Goal: Task Accomplishment & Management: Use online tool/utility

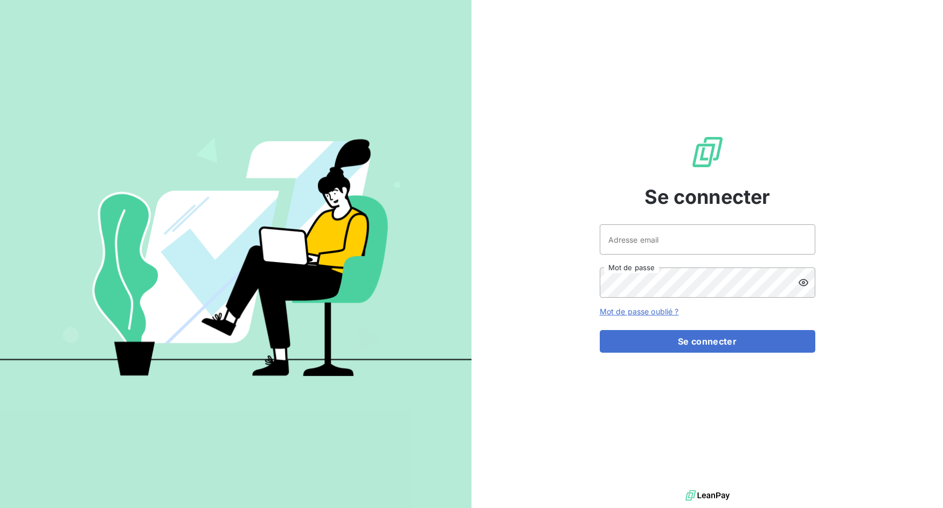
drag, startPoint x: 639, startPoint y: 217, endPoint x: 640, endPoint y: 236, distance: 18.9
click at [639, 225] on div "Se connecter Adresse email Mot de passe Mot de passe oublié ? Se connecter" at bounding box center [708, 243] width 216 height 487
click at [640, 236] on input "Adresse email" at bounding box center [708, 239] width 216 height 30
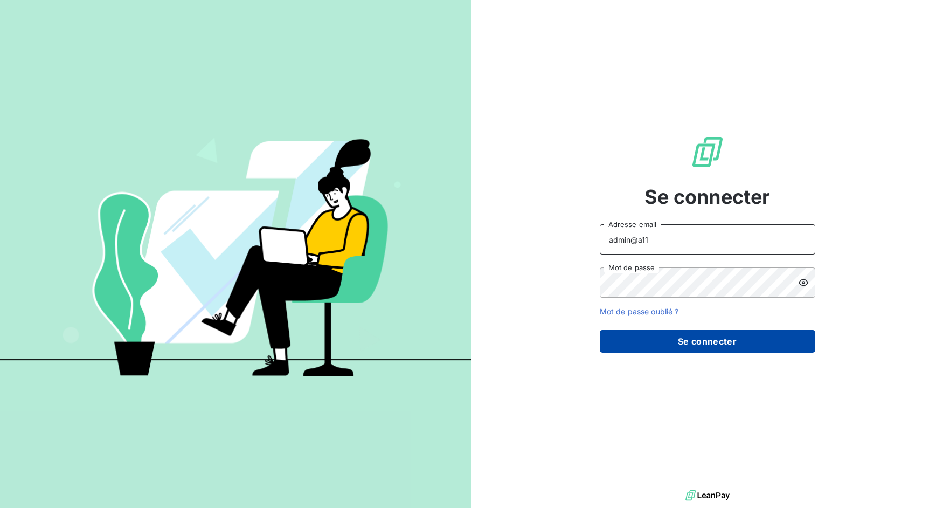
type input "admin@a11"
click at [674, 344] on button "Se connecter" at bounding box center [708, 341] width 216 height 23
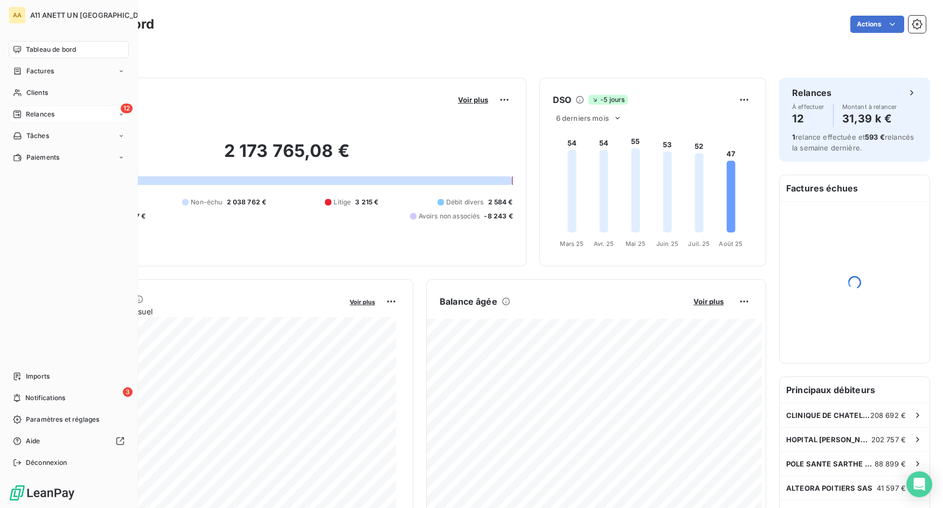
click at [63, 109] on div "12 Relances" at bounding box center [69, 114] width 120 height 17
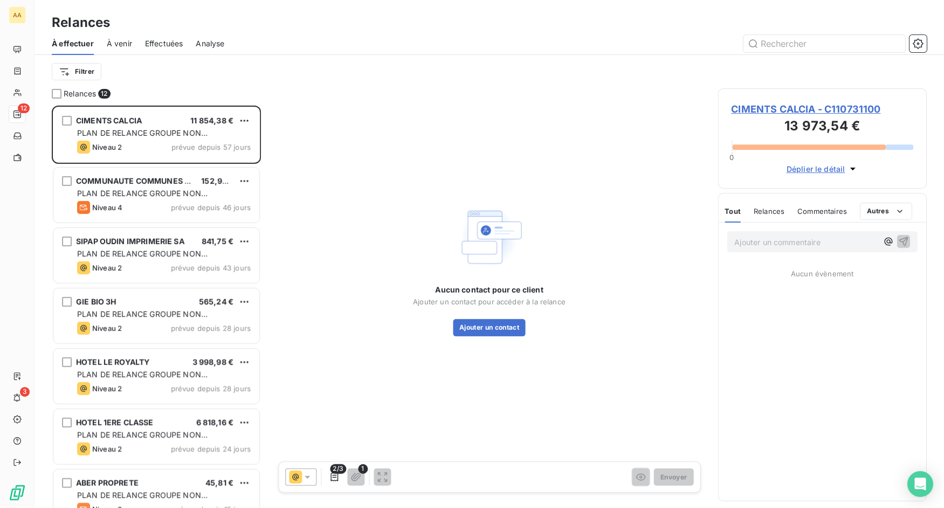
scroll to position [394, 200]
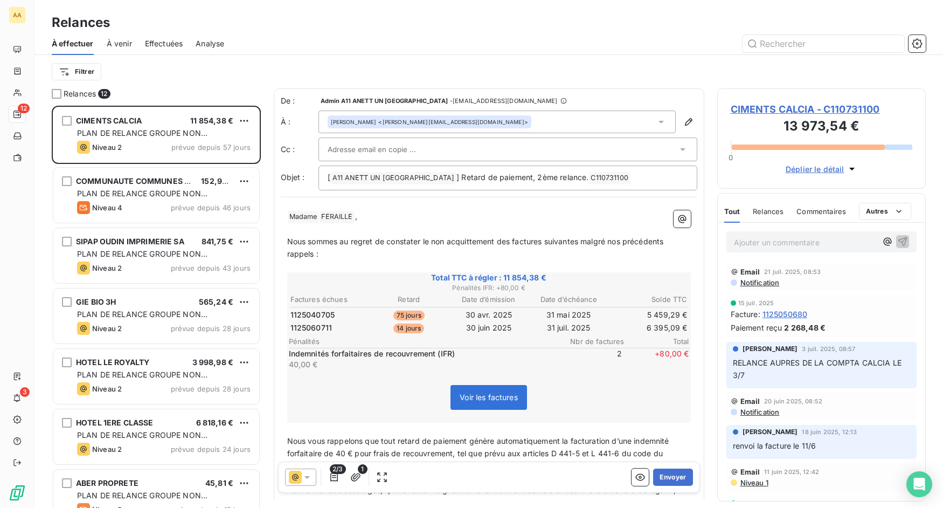
click at [154, 46] on span "Effectuées" at bounding box center [164, 43] width 38 height 11
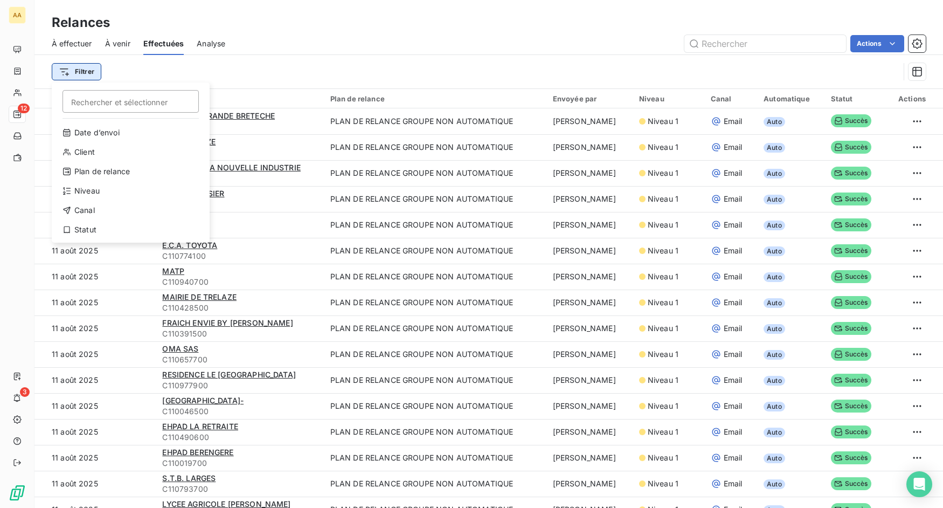
click at [89, 72] on html "AA 12 3 Relances À effectuer À venir Effectuées Analyse Actions Filtrer Recherc…" at bounding box center [471, 254] width 943 height 508
click at [99, 130] on div "Date d’envoi" at bounding box center [130, 132] width 149 height 17
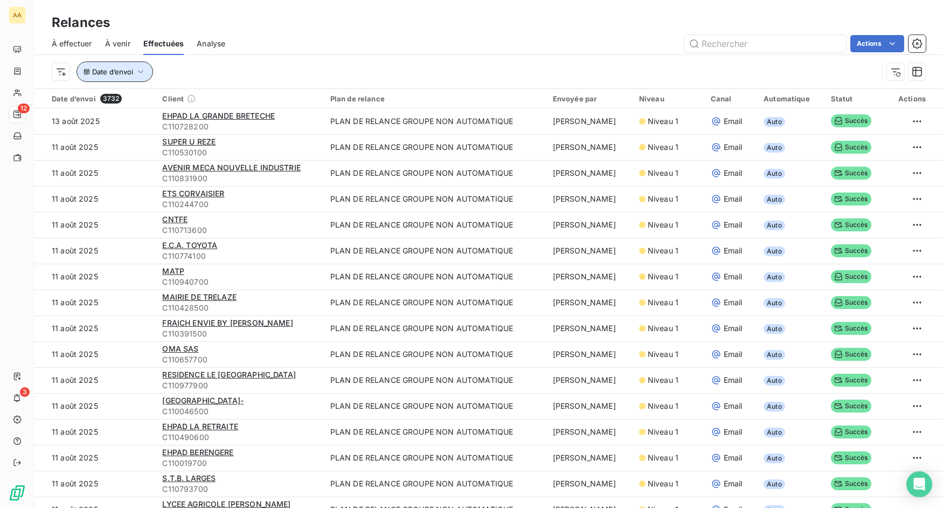
click at [146, 70] on button "Date d’envoi" at bounding box center [115, 71] width 77 height 20
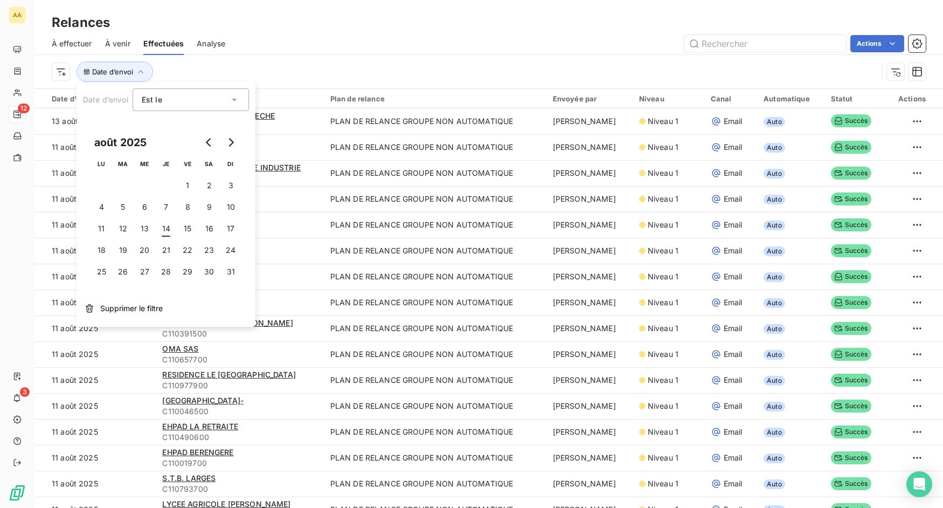
click at [171, 94] on div "Est le eq" at bounding box center [185, 99] width 87 height 15
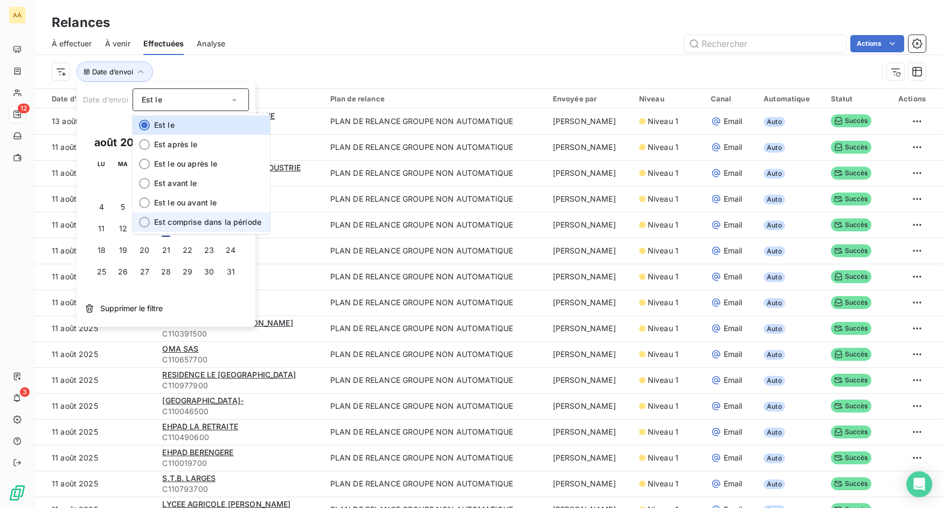
click at [240, 220] on span "Est comprise dans la période" at bounding box center [207, 221] width 107 height 9
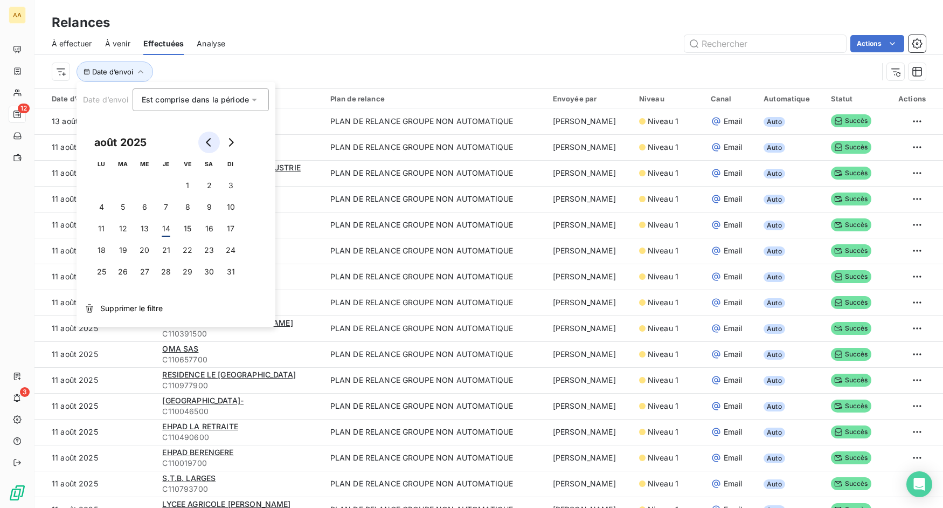
click at [212, 144] on icon "Go to previous month" at bounding box center [209, 142] width 9 height 9
click at [126, 189] on button "1" at bounding box center [123, 186] width 22 height 22
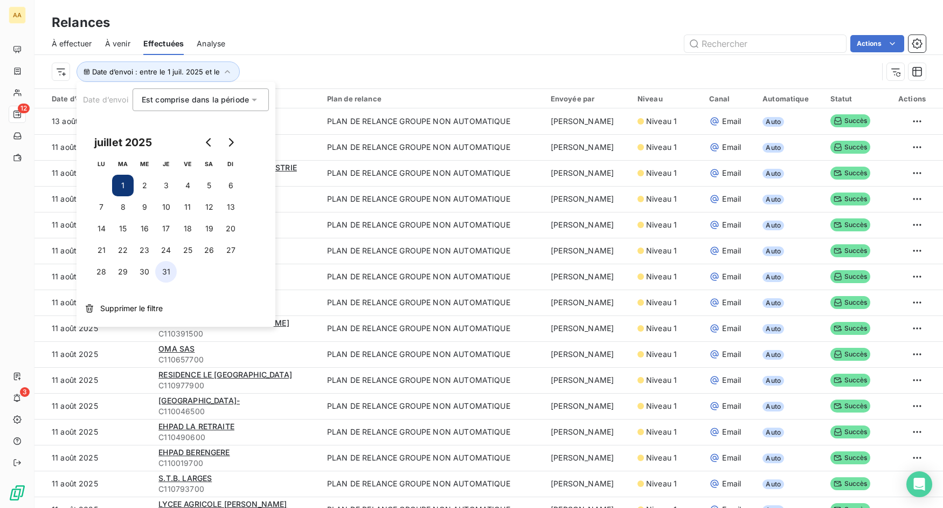
click at [169, 271] on button "31" at bounding box center [166, 272] width 22 height 22
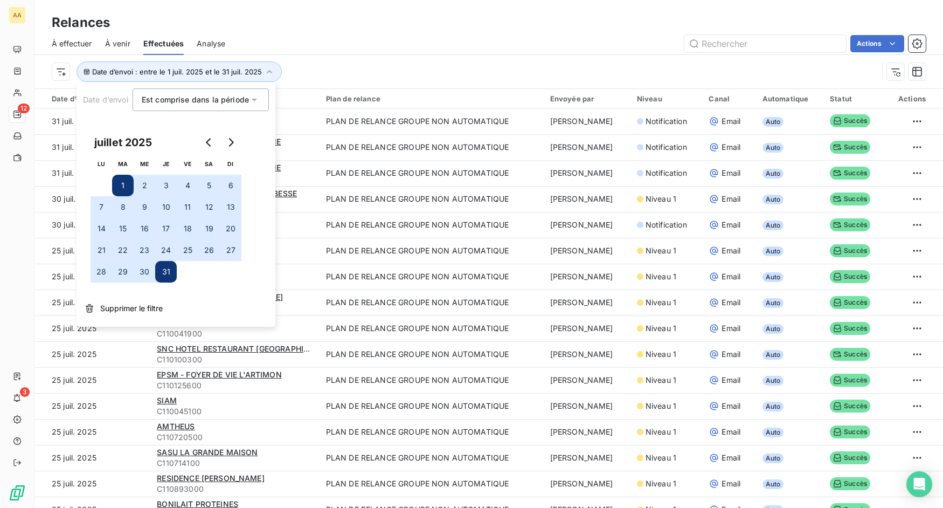
click at [411, 41] on div "Actions" at bounding box center [582, 43] width 688 height 17
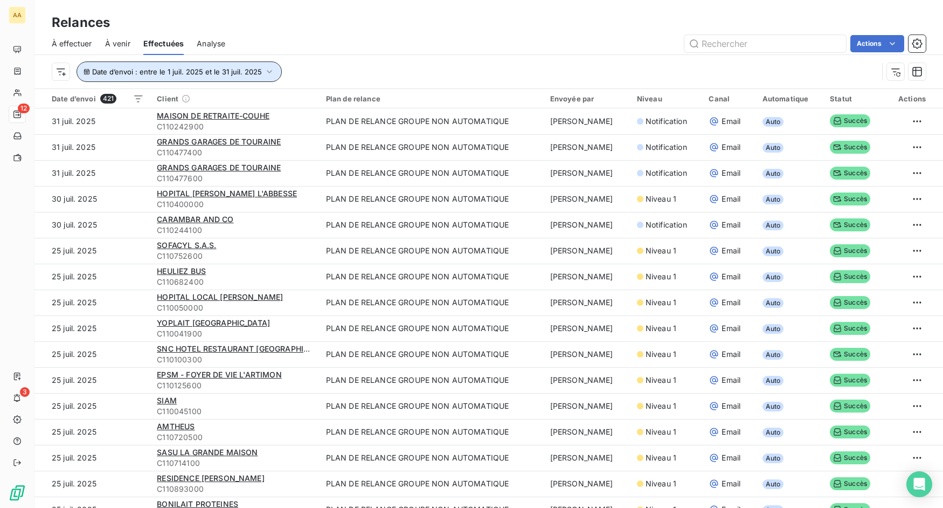
click at [270, 73] on icon "button" at bounding box center [269, 71] width 11 height 11
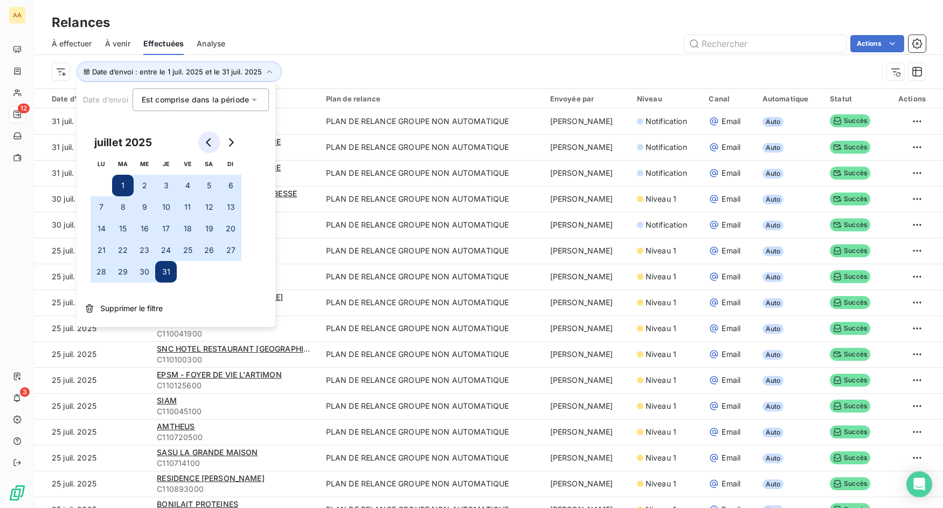
click at [209, 147] on button "Go to previous month" at bounding box center [209, 143] width 22 height 22
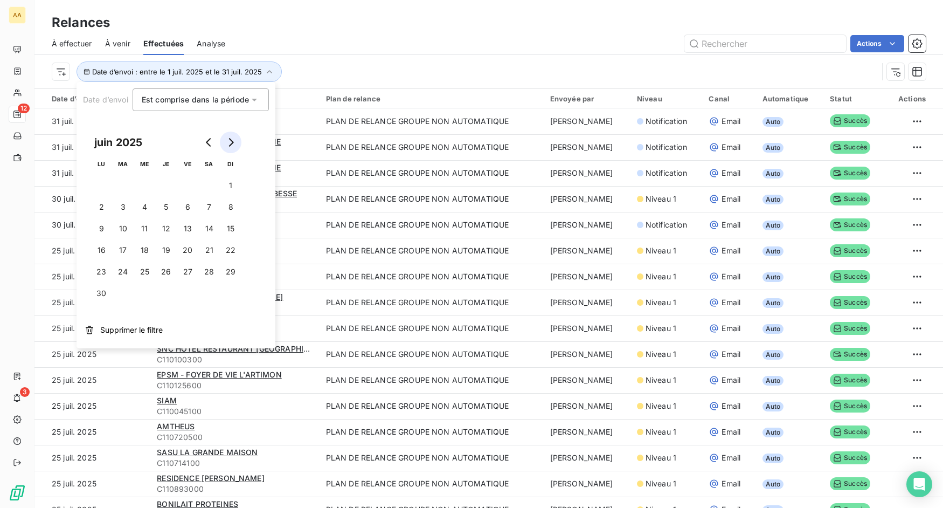
click at [226, 144] on icon "Go to next month" at bounding box center [230, 142] width 9 height 9
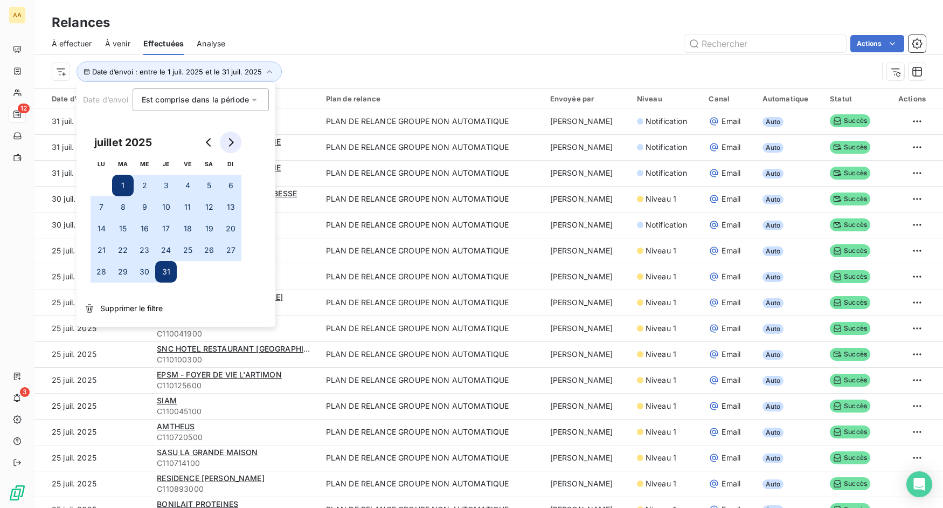
click at [226, 144] on icon "Go to next month" at bounding box center [230, 142] width 9 height 9
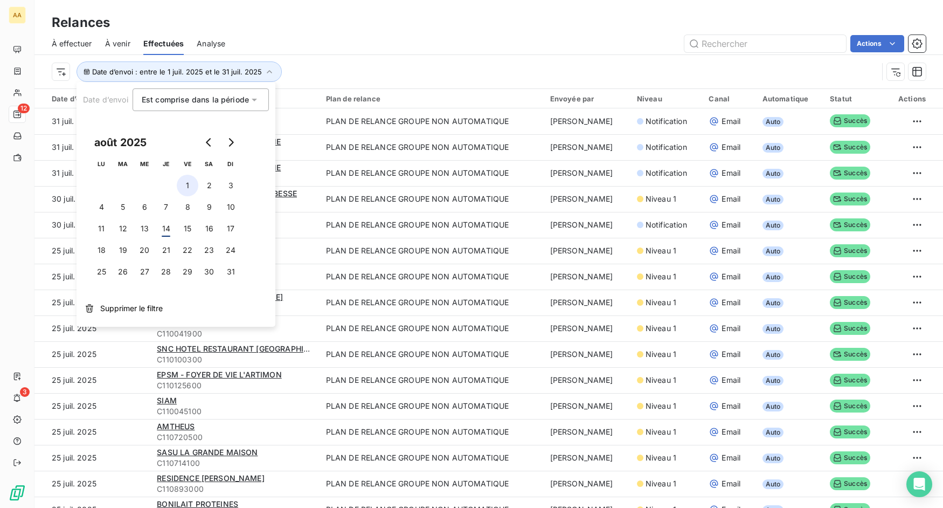
click at [183, 187] on button "1" at bounding box center [188, 186] width 22 height 22
click at [228, 274] on button "31" at bounding box center [231, 272] width 22 height 22
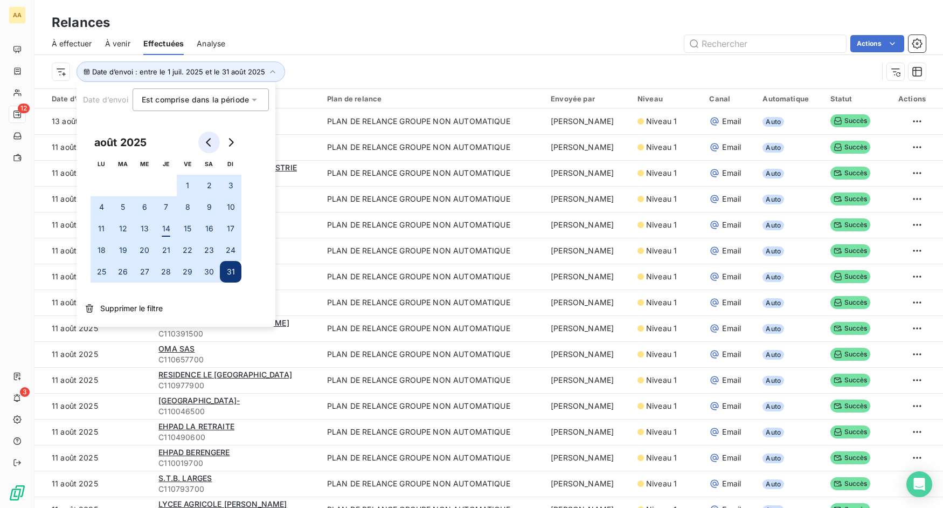
click at [207, 146] on icon "Go to previous month" at bounding box center [209, 142] width 9 height 9
click at [211, 144] on icon "Go to previous month" at bounding box center [209, 142] width 9 height 9
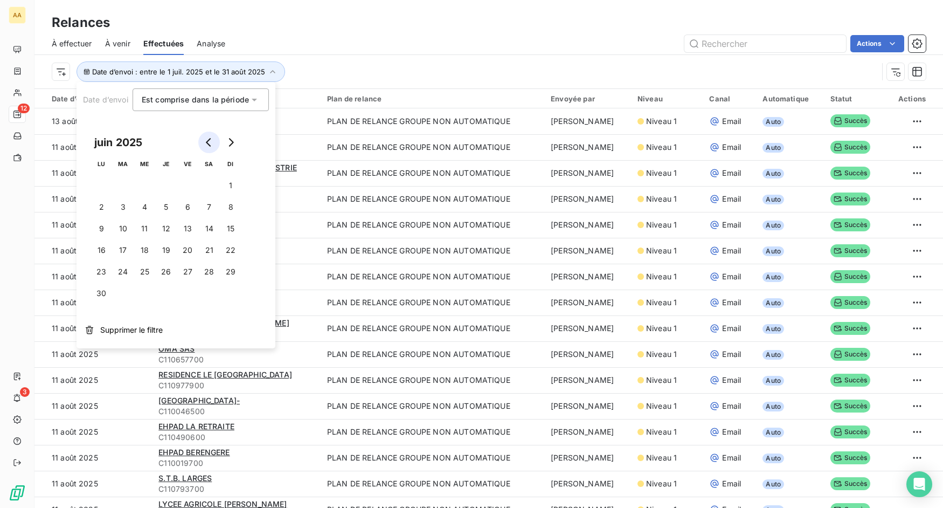
click at [210, 150] on button "Go to previous month" at bounding box center [209, 143] width 22 height 22
click at [227, 147] on button "Go to next month" at bounding box center [231, 143] width 22 height 22
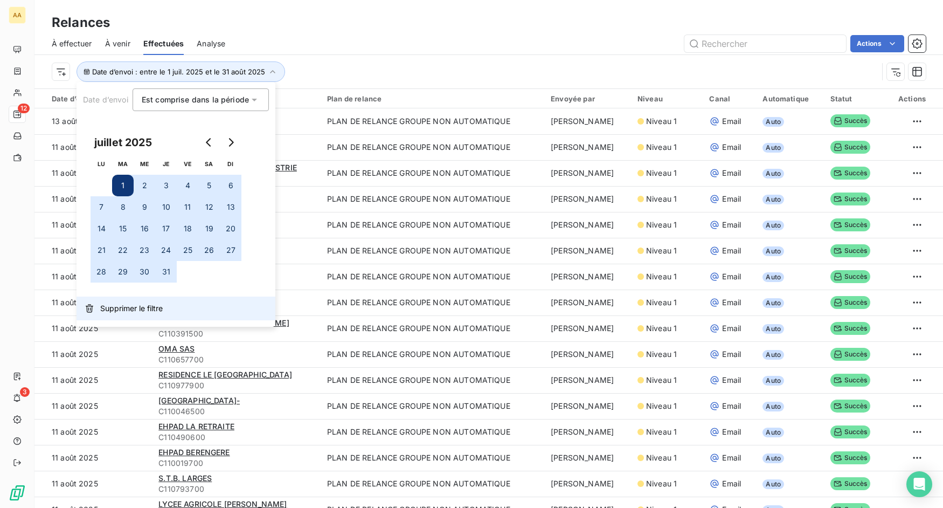
click at [129, 310] on span "Supprimer le filtre" at bounding box center [131, 308] width 63 height 11
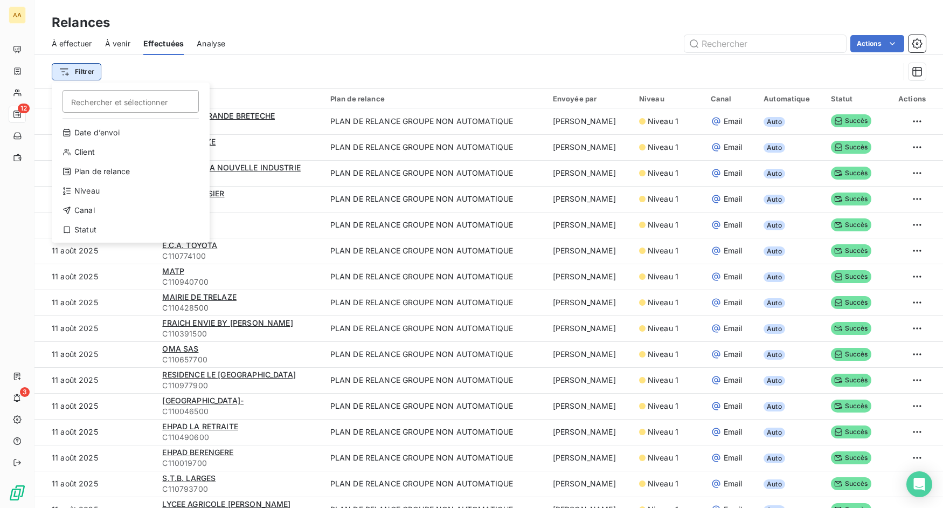
click at [95, 74] on html "AA 12 3 Relances À effectuer À venir Effectuées Analyse Actions Filtrer Recherc…" at bounding box center [471, 254] width 943 height 508
click at [102, 133] on div "Date d’envoi" at bounding box center [130, 132] width 149 height 17
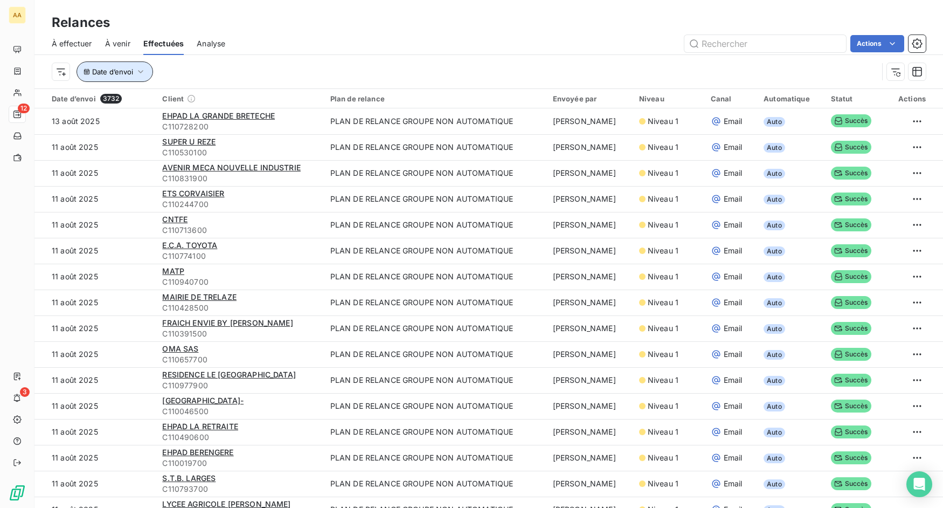
click at [149, 71] on button "Date d’envoi" at bounding box center [115, 71] width 77 height 20
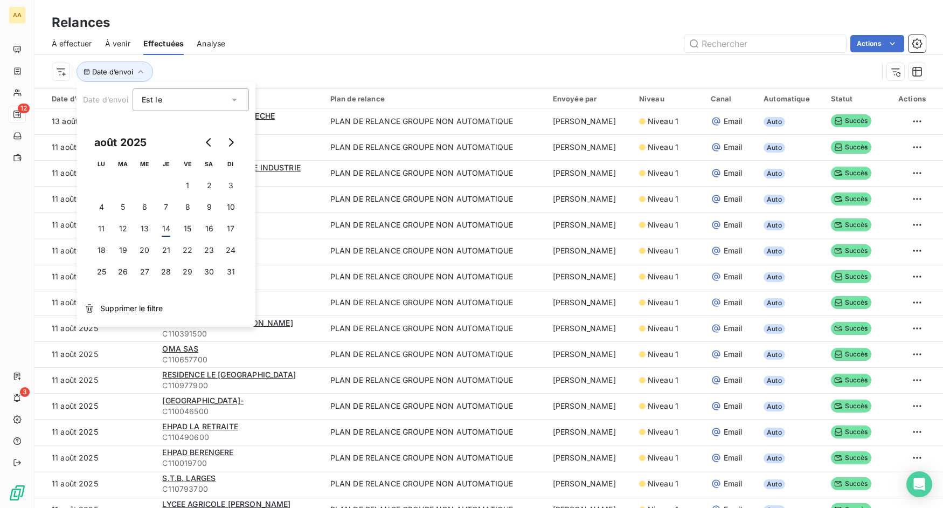
click at [213, 100] on div "Est le eq" at bounding box center [185, 99] width 87 height 15
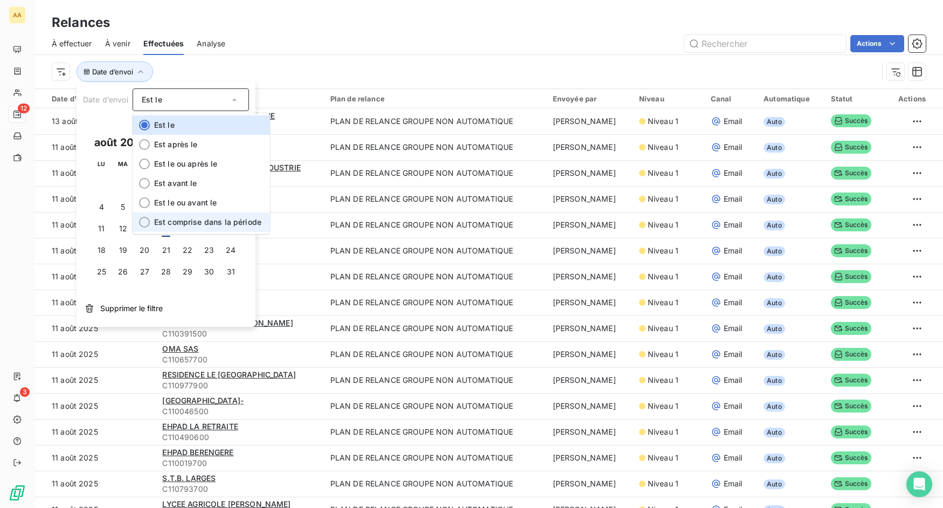
click at [193, 216] on li "Est comprise dans la période" at bounding box center [201, 221] width 137 height 19
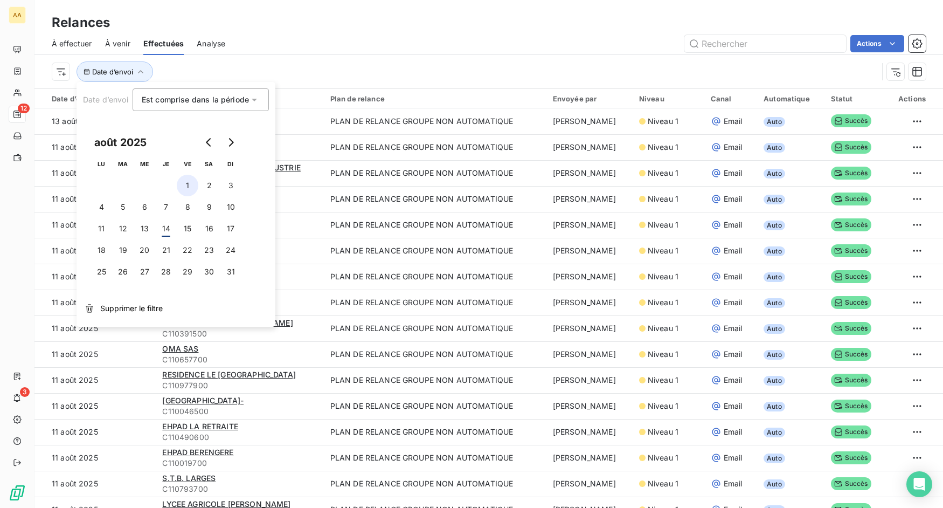
click at [186, 183] on button "1" at bounding box center [188, 186] width 22 height 22
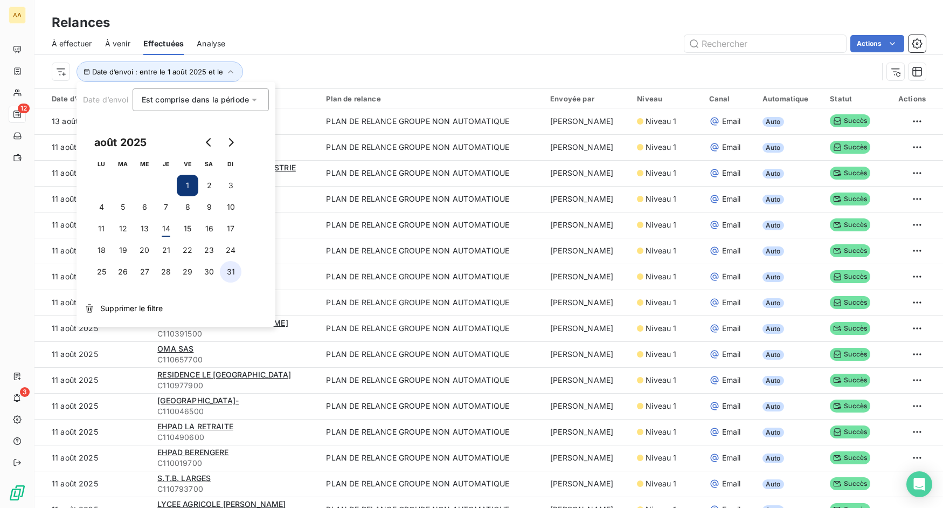
click at [228, 269] on button "31" at bounding box center [231, 272] width 22 height 22
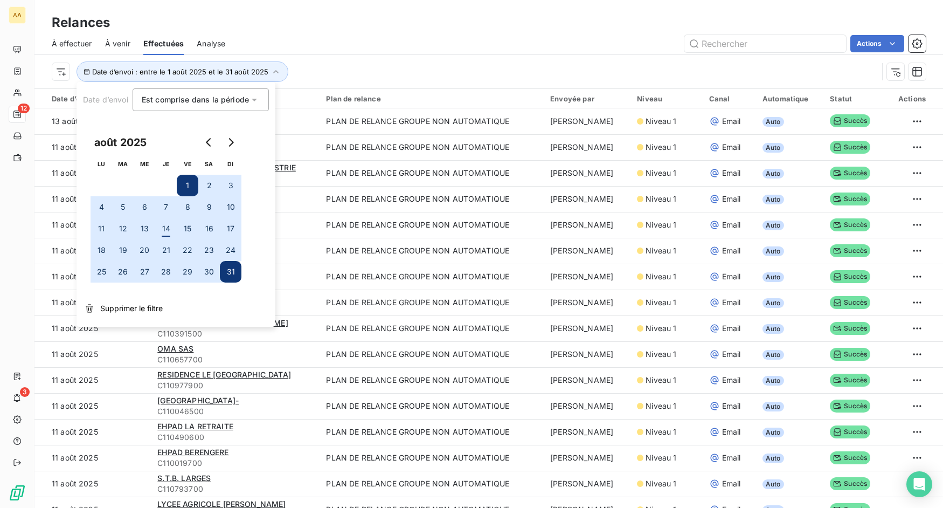
click at [357, 56] on div "Date d’envoi : entre le 1 août 2025 et le 31 août 2025" at bounding box center [489, 71] width 874 height 33
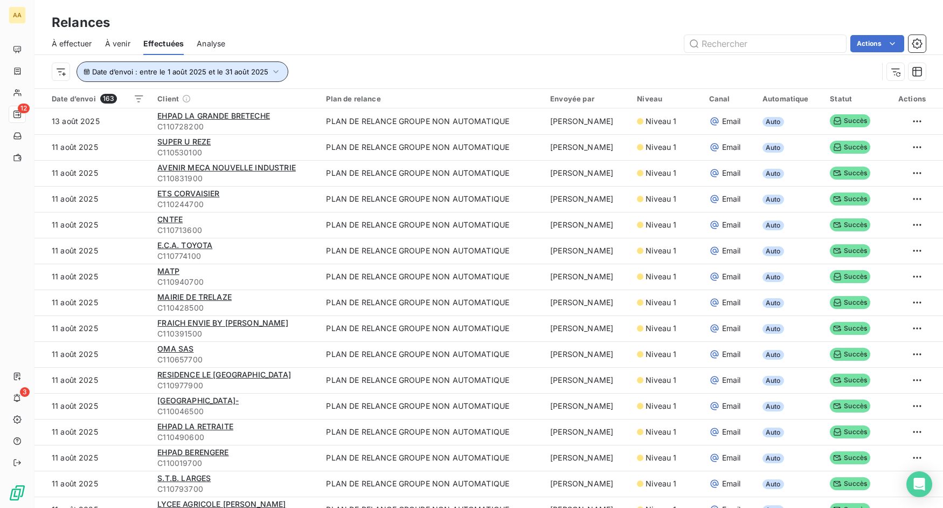
click at [272, 71] on icon "button" at bounding box center [276, 71] width 11 height 11
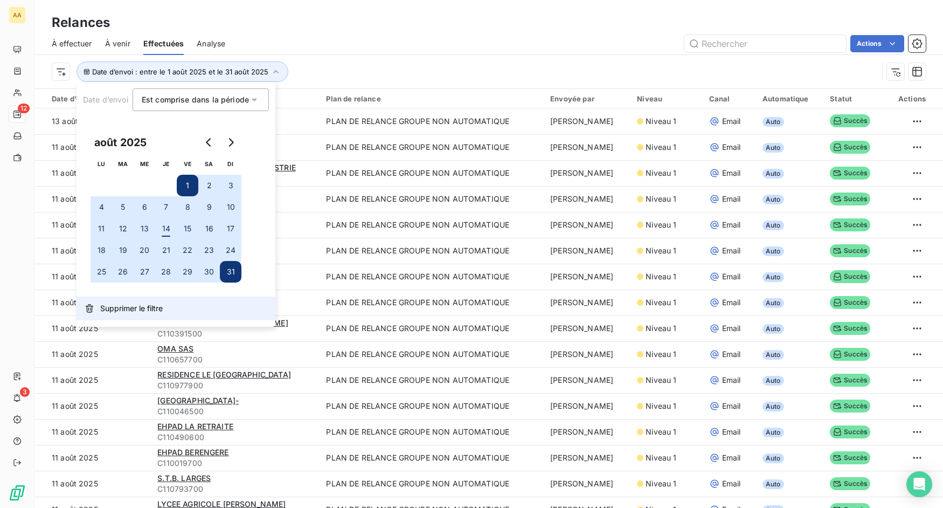
click at [134, 319] on button "Supprimer le filtre" at bounding box center [176, 308] width 199 height 24
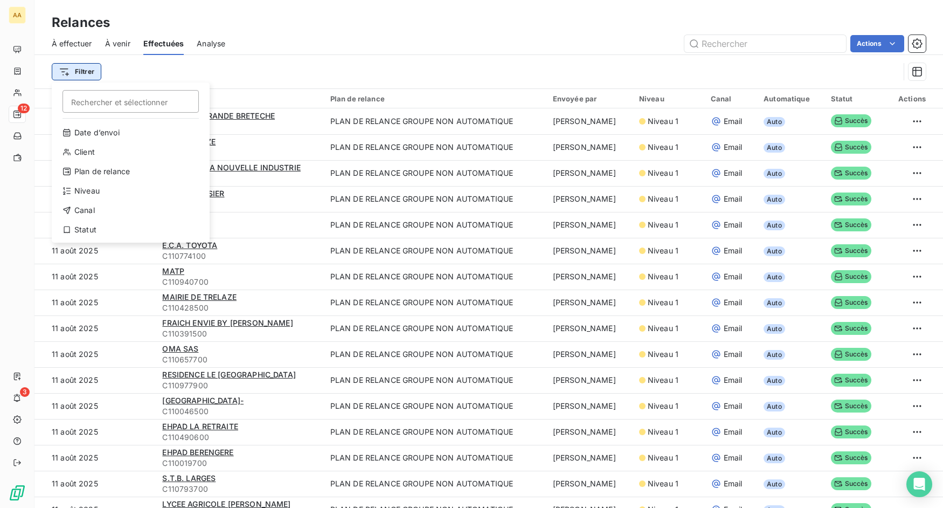
click at [89, 78] on html "AA 12 3 Relances À effectuer À venir Effectuées Analyse Actions Filtrer Recherc…" at bounding box center [471, 254] width 943 height 508
click at [101, 134] on div "Date d’envoi" at bounding box center [130, 132] width 149 height 17
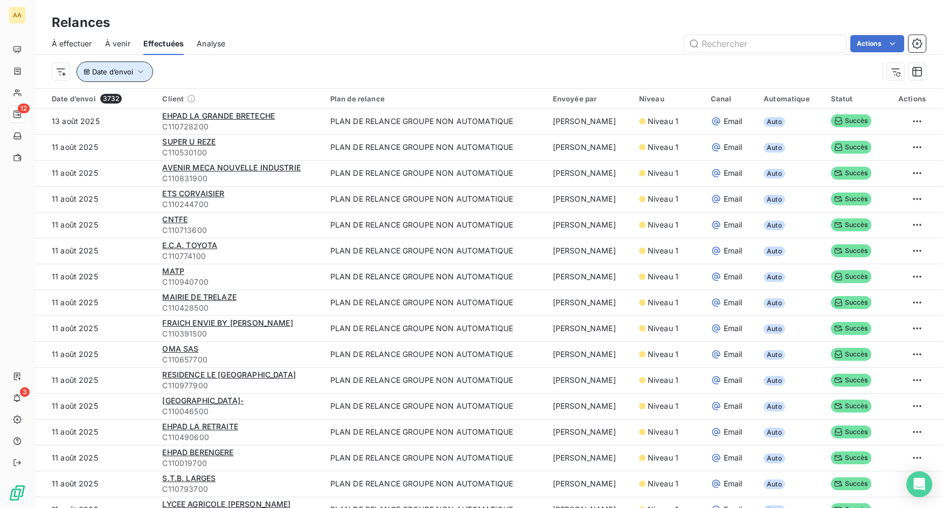
click at [135, 71] on button "Date d’envoi" at bounding box center [115, 71] width 77 height 20
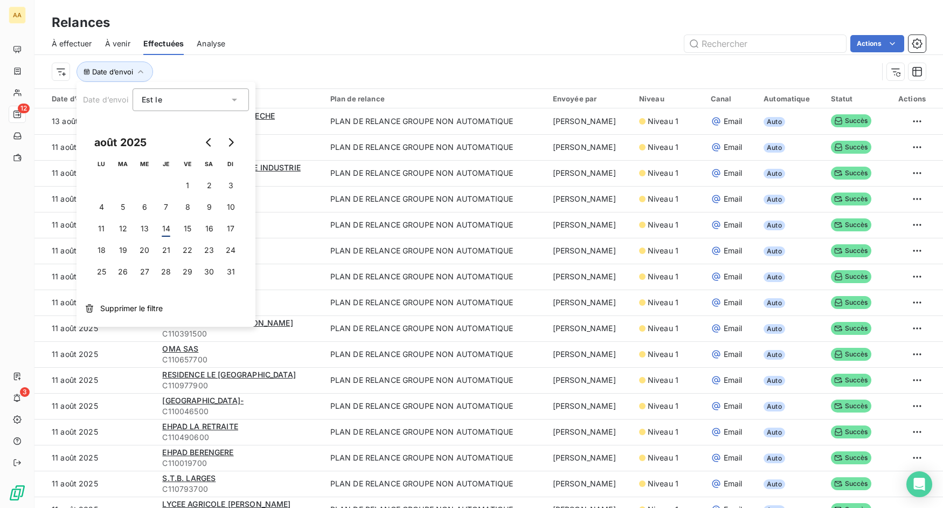
click at [195, 96] on div "Est le eq" at bounding box center [185, 99] width 87 height 15
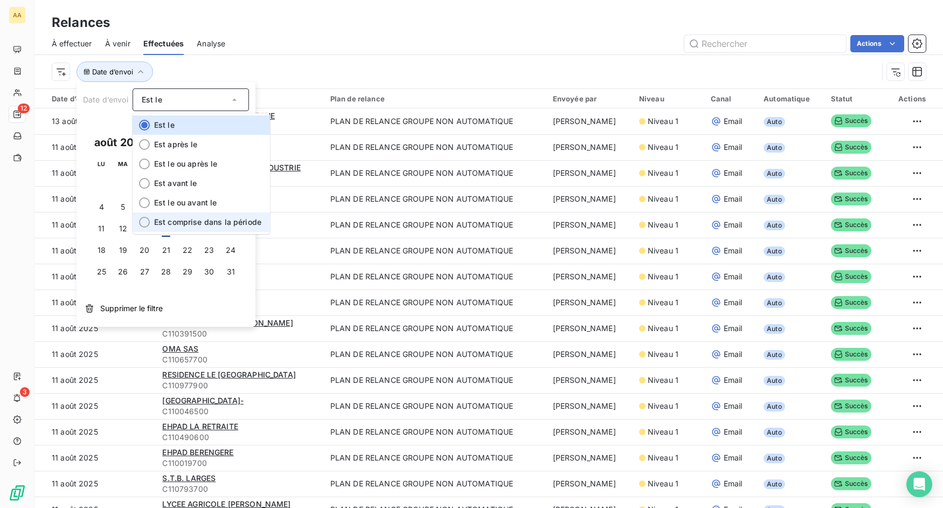
click at [192, 222] on span "Est comprise dans la période" at bounding box center [207, 221] width 107 height 9
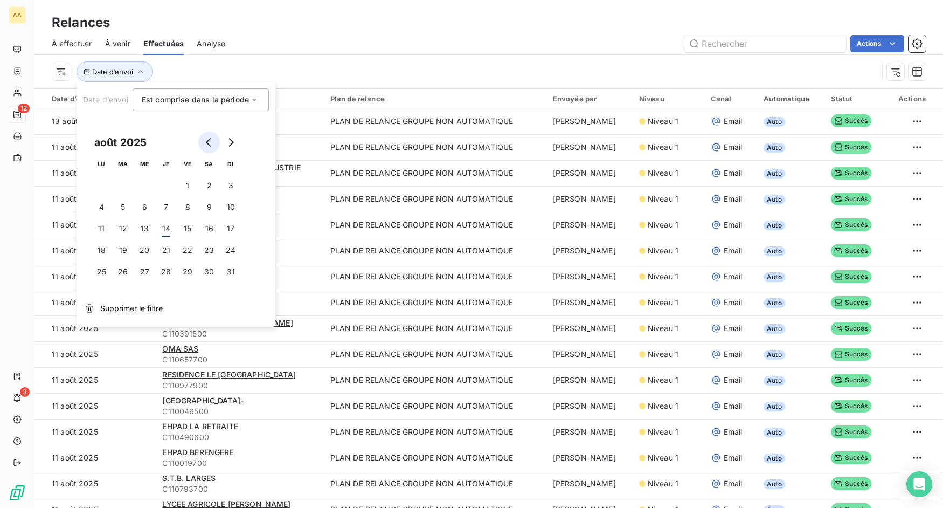
click at [213, 143] on button "Go to previous month" at bounding box center [209, 143] width 22 height 22
click at [225, 186] on button "1" at bounding box center [231, 186] width 22 height 22
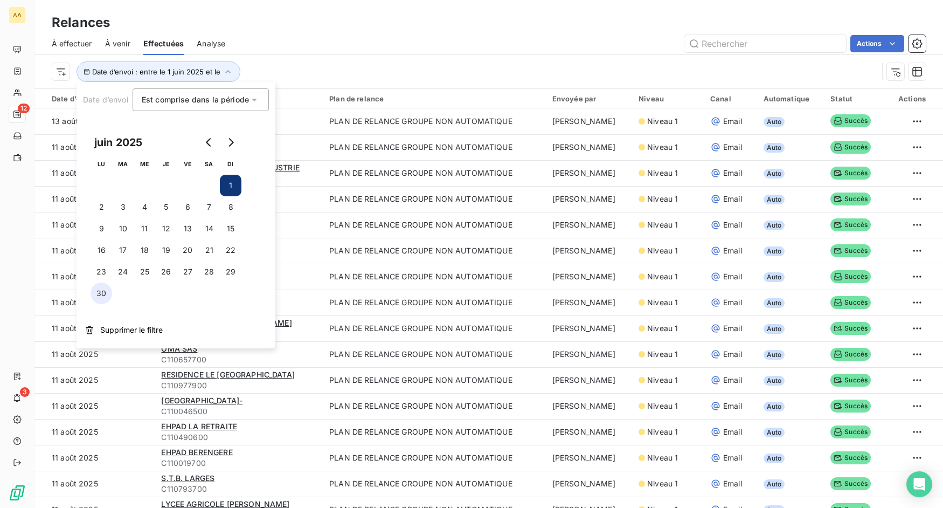
click at [102, 299] on button "30" at bounding box center [102, 293] width 22 height 22
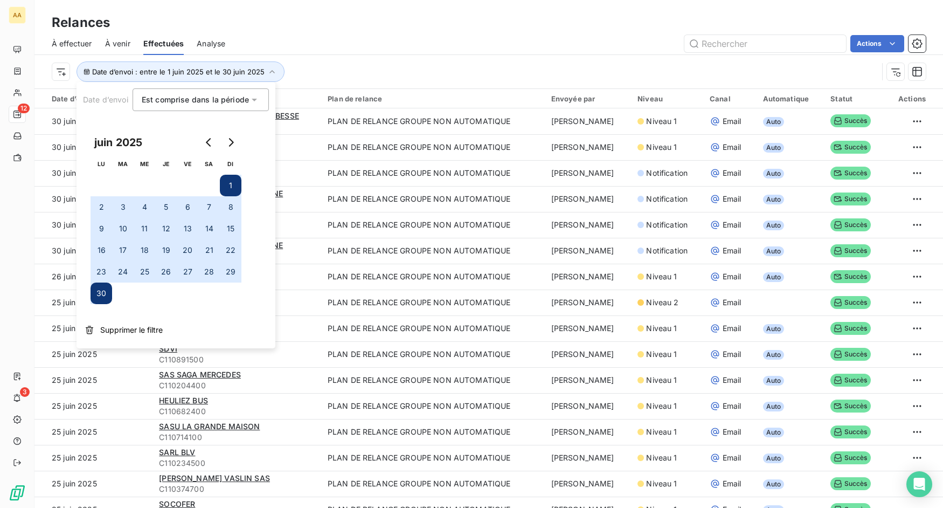
click at [352, 35] on div "Actions" at bounding box center [582, 43] width 688 height 17
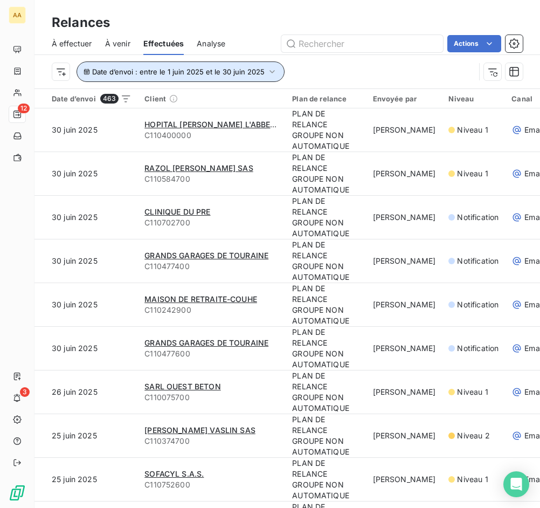
click at [276, 75] on button "Date d’envoi : entre le 1 juin 2025 et le 30 juin 2025" at bounding box center [181, 71] width 208 height 20
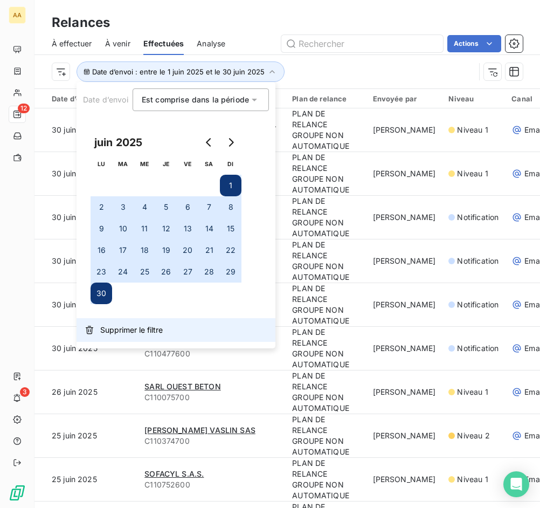
click at [97, 334] on button "Supprimer le filtre" at bounding box center [176, 330] width 199 height 24
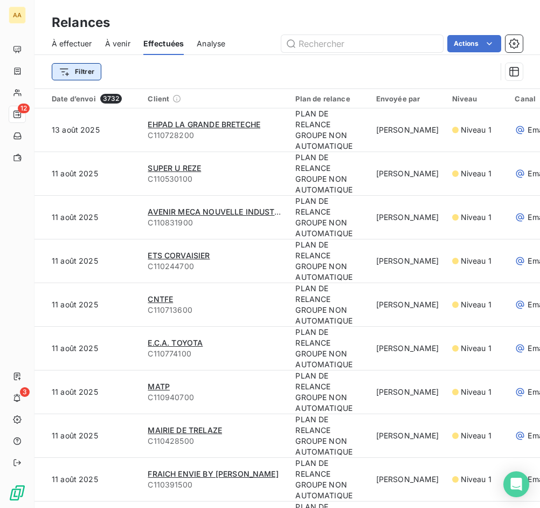
click at [94, 77] on html "AA 12 3 Relances À effectuer À venir Effectuées Analyse Actions Filtrer Date d’…" at bounding box center [270, 254] width 540 height 508
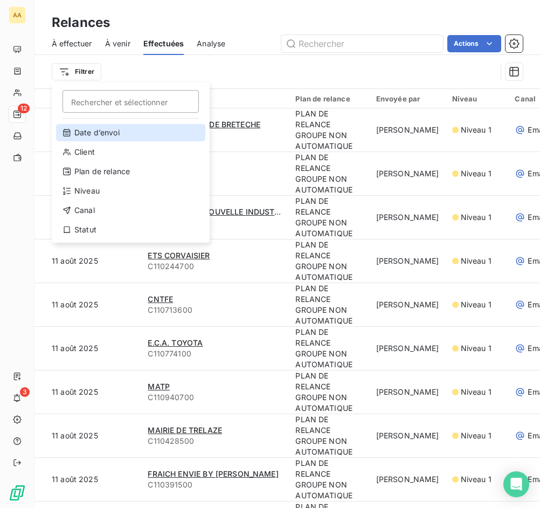
click at [100, 131] on div "Date d’envoi" at bounding box center [130, 132] width 149 height 17
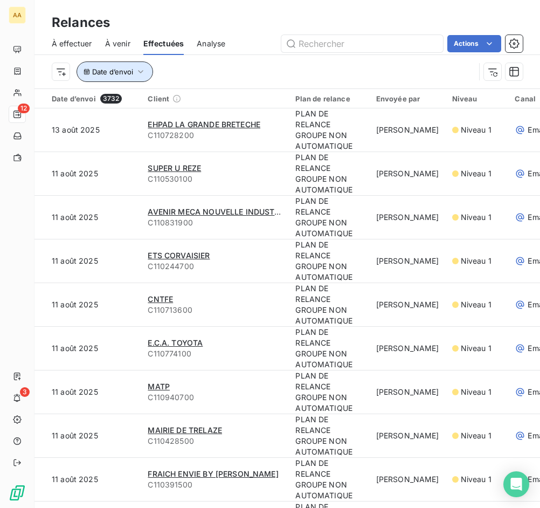
click at [146, 68] on icon "button" at bounding box center [140, 71] width 11 height 11
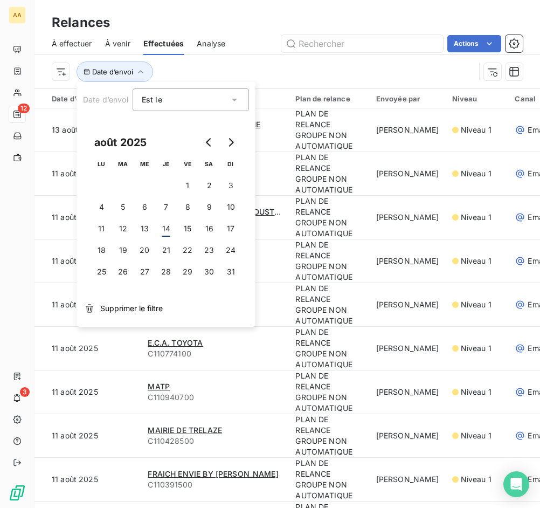
click at [198, 96] on div "Est le eq" at bounding box center [185, 99] width 87 height 15
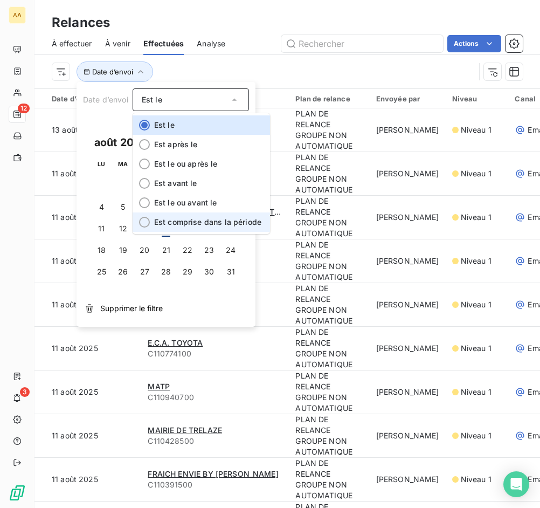
click at [194, 217] on li "Est comprise dans la période" at bounding box center [201, 221] width 137 height 19
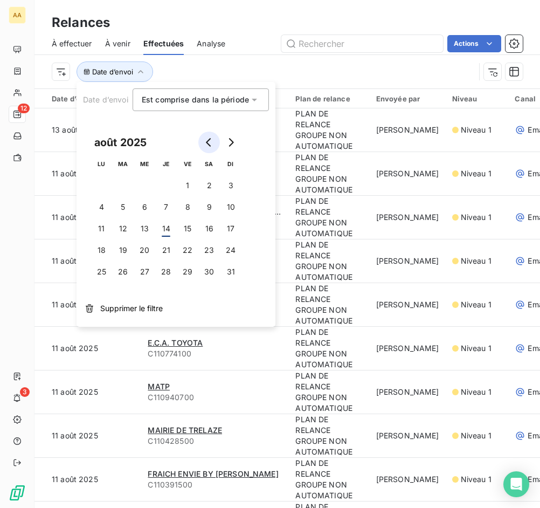
click at [213, 139] on icon "Go to previous month" at bounding box center [209, 142] width 9 height 9
click at [122, 191] on button "1" at bounding box center [123, 186] width 22 height 22
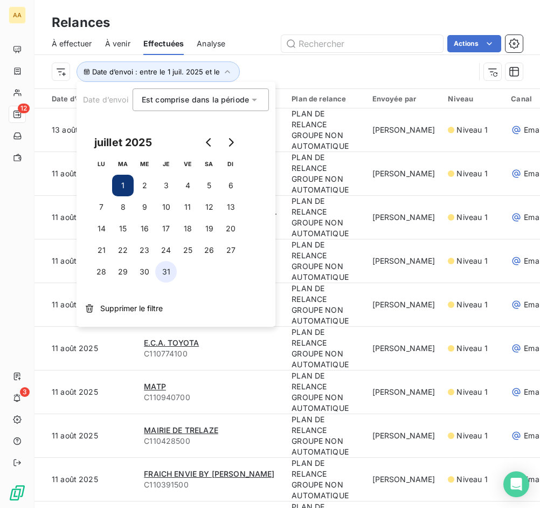
click at [162, 269] on button "31" at bounding box center [166, 272] width 22 height 22
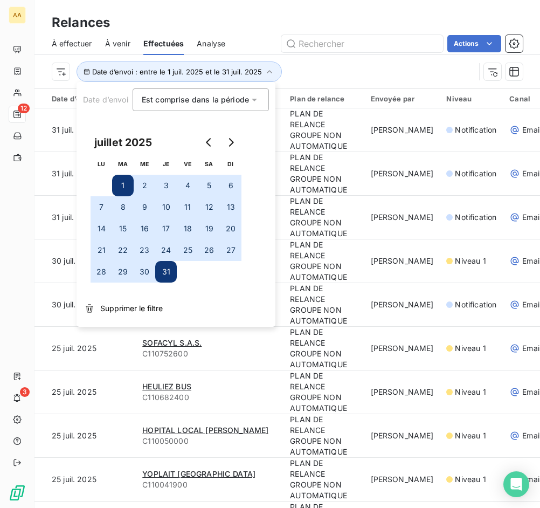
click at [349, 71] on div "Date d’envoi : entre le 1 juil. 2025 et le 31 juil. 2025" at bounding box center [263, 71] width 423 height 20
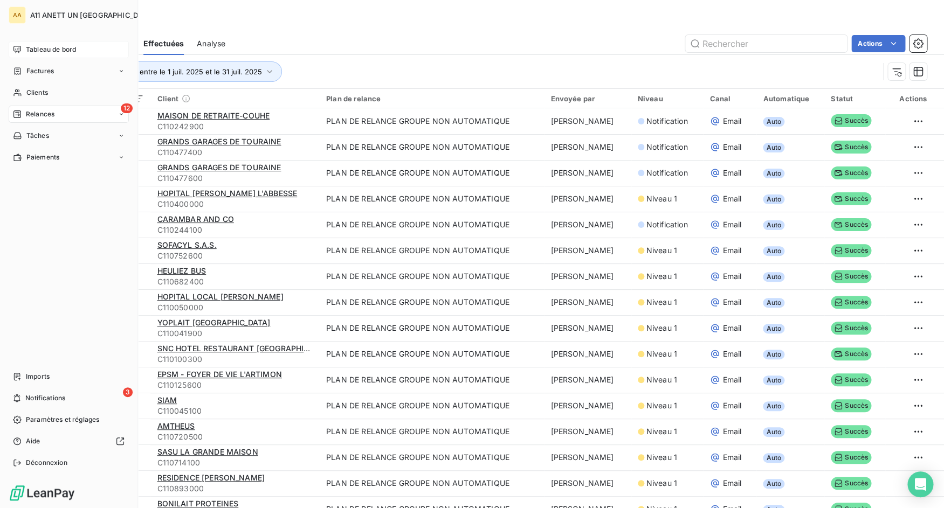
click at [19, 54] on div "Tableau de bord" at bounding box center [69, 49] width 120 height 17
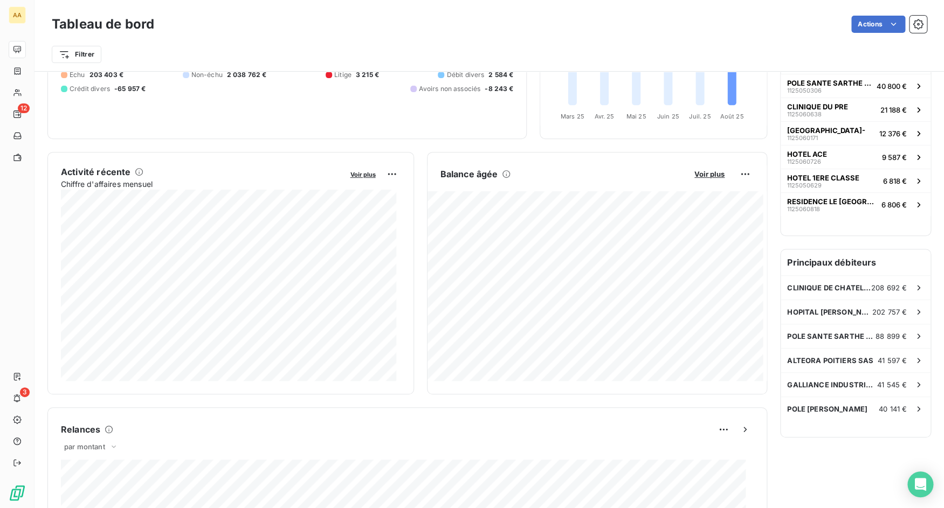
scroll to position [108, 0]
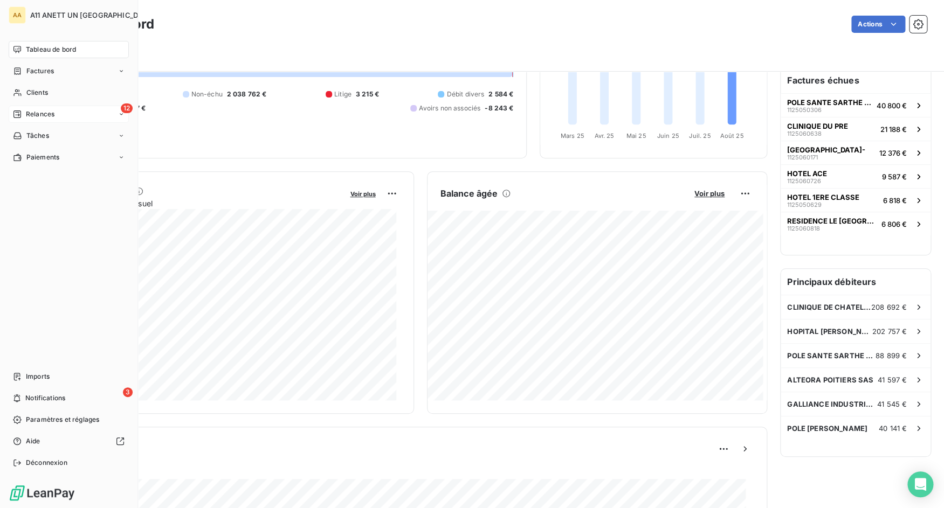
click at [15, 117] on icon at bounding box center [17, 114] width 9 height 9
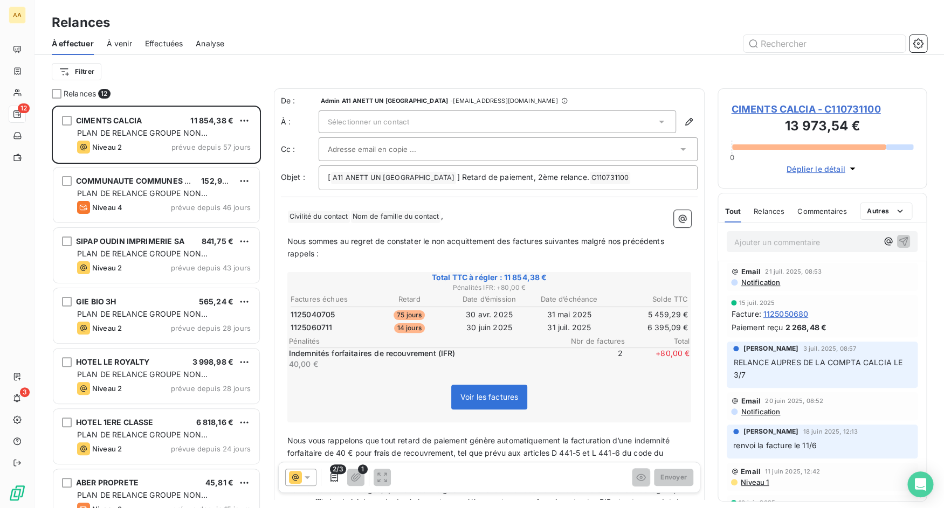
click at [129, 37] on div "À venir" at bounding box center [119, 43] width 25 height 23
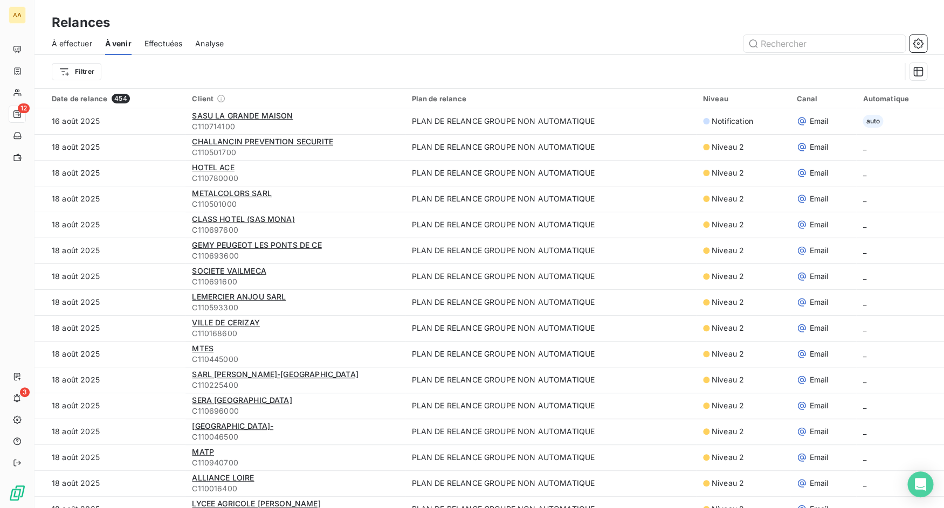
click at [156, 40] on span "Effectuées" at bounding box center [163, 43] width 38 height 11
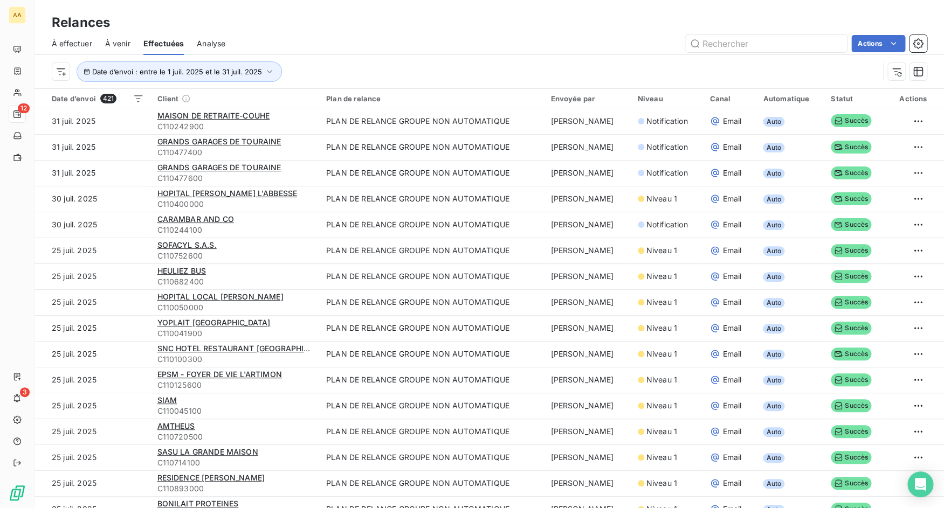
click at [198, 38] on span "Analyse" at bounding box center [211, 43] width 29 height 11
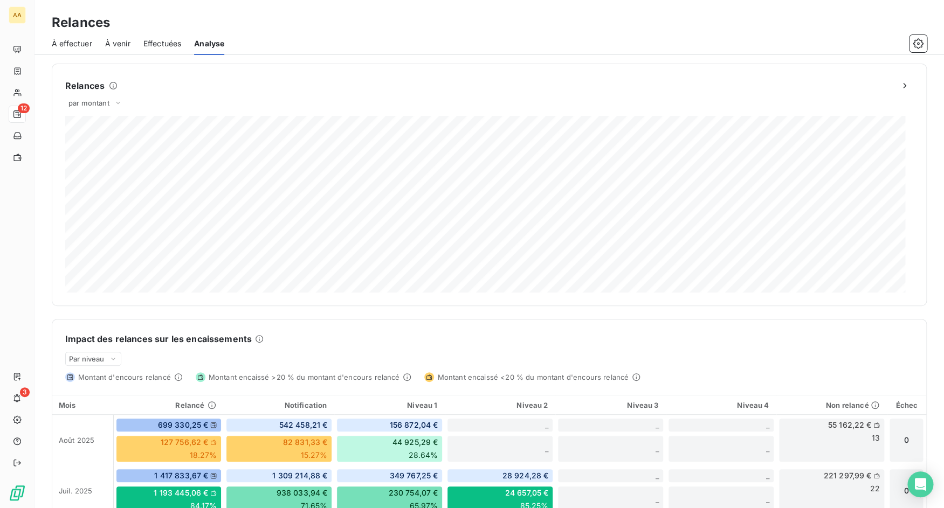
click at [78, 43] on span "À effectuer" at bounding box center [72, 43] width 40 height 11
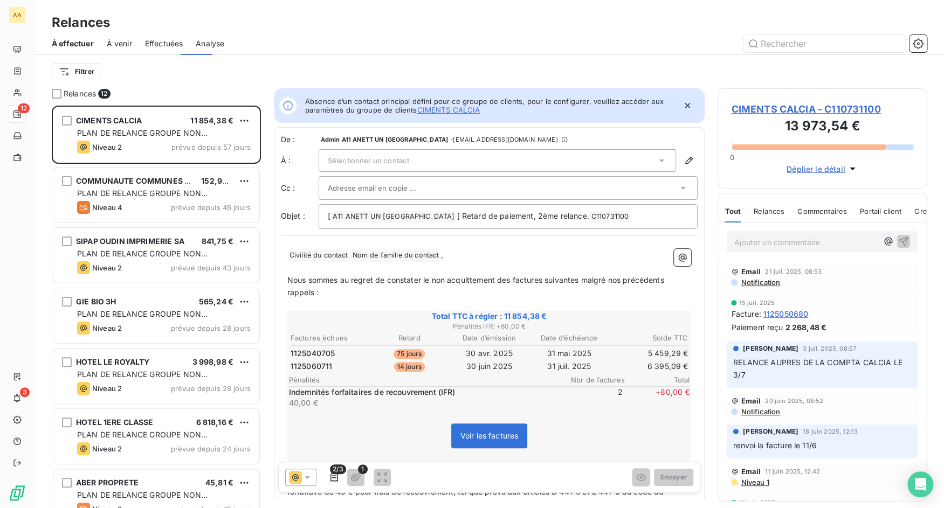
scroll to position [394, 201]
